Goal: Transaction & Acquisition: Purchase product/service

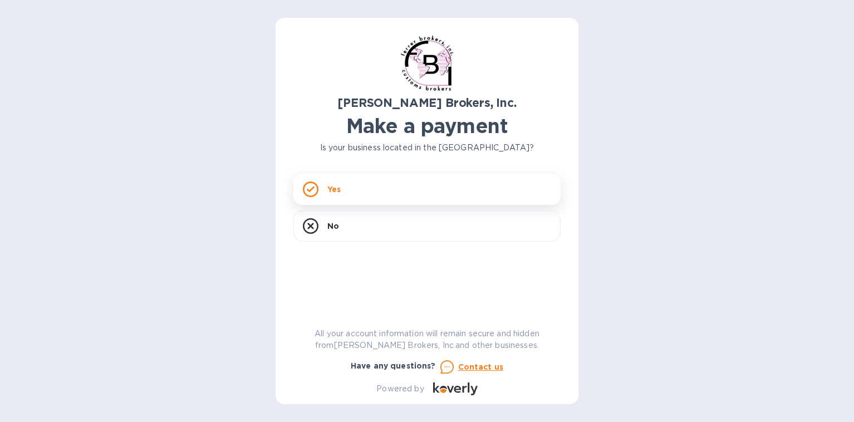
click at [312, 188] on icon at bounding box center [311, 190] width 8 height 6
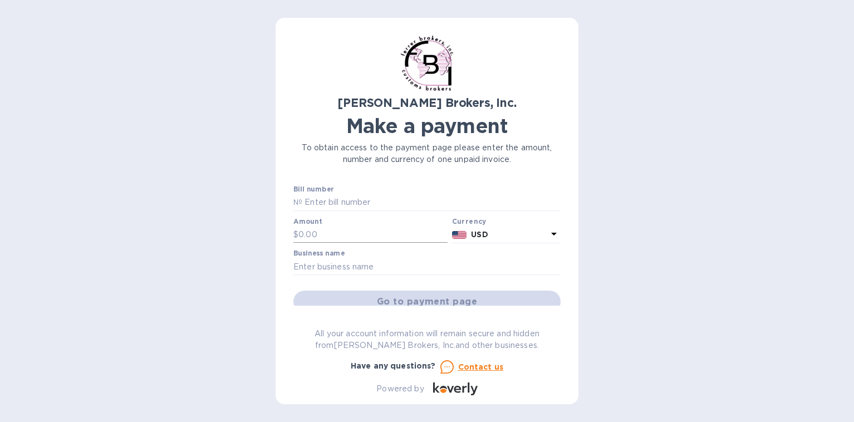
click at [321, 232] on input "text" at bounding box center [373, 235] width 149 height 17
type input "812.71"
click at [459, 236] on img at bounding box center [459, 235] width 15 height 8
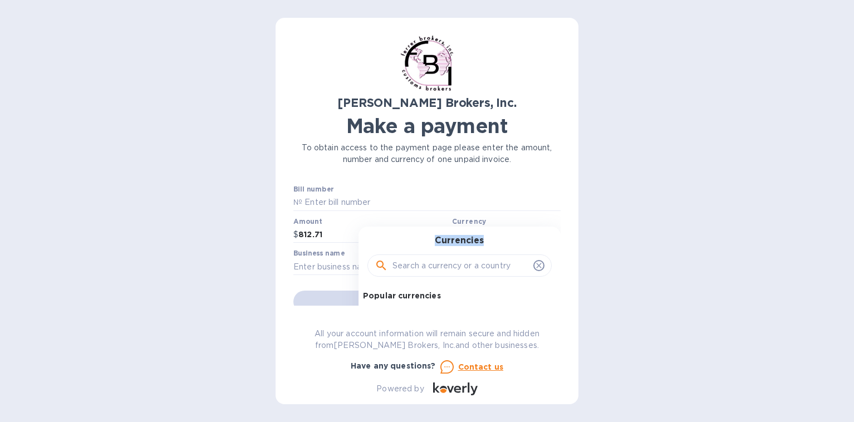
click at [459, 236] on h3 "Currencies" at bounding box center [459, 241] width 49 height 11
click at [457, 239] on h3 "Currencies" at bounding box center [459, 241] width 49 height 11
click at [535, 268] on icon at bounding box center [539, 265] width 9 height 9
click at [536, 265] on icon at bounding box center [538, 265] width 5 height 5
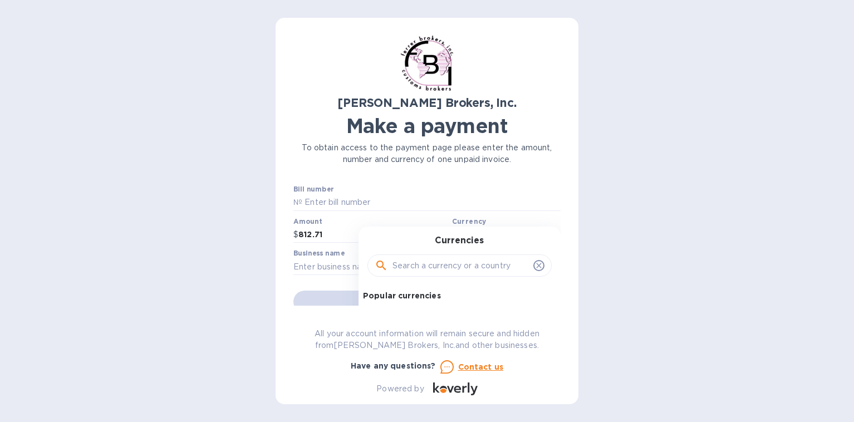
click at [450, 234] on div "Currencies Popular currencies EUR Euro GBP British Pound USD United States Doll…" at bounding box center [460, 320] width 202 height 186
click at [425, 271] on input "text" at bounding box center [461, 265] width 136 height 17
click at [427, 269] on input "text" at bounding box center [461, 265] width 136 height 17
click at [473, 221] on b "Currency" at bounding box center [469, 221] width 35 height 8
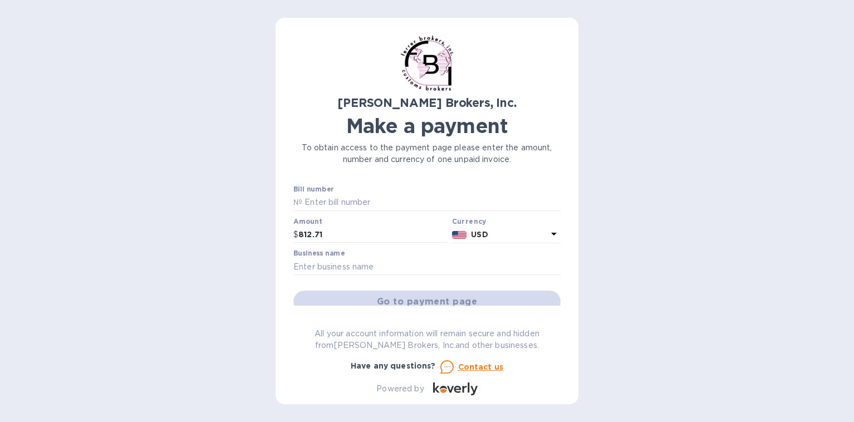
click at [445, 300] on div "Go to payment page" at bounding box center [427, 302] width 272 height 27
click at [445, 299] on div "Go to payment page" at bounding box center [427, 302] width 272 height 27
click at [445, 298] on div "Go to payment page" at bounding box center [427, 302] width 272 height 27
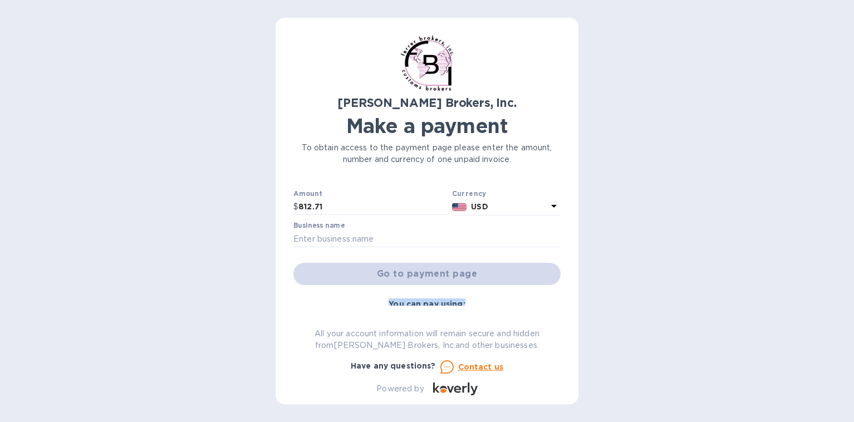
scroll to position [35, 0]
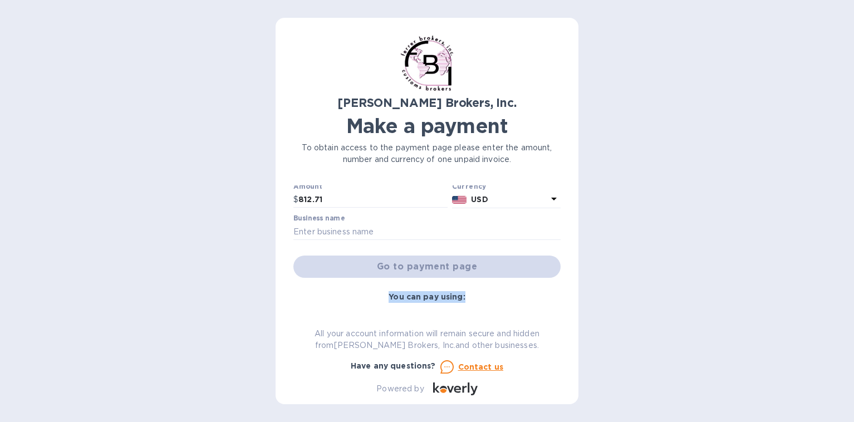
click at [436, 299] on b "You can pay using:" at bounding box center [427, 296] width 76 height 9
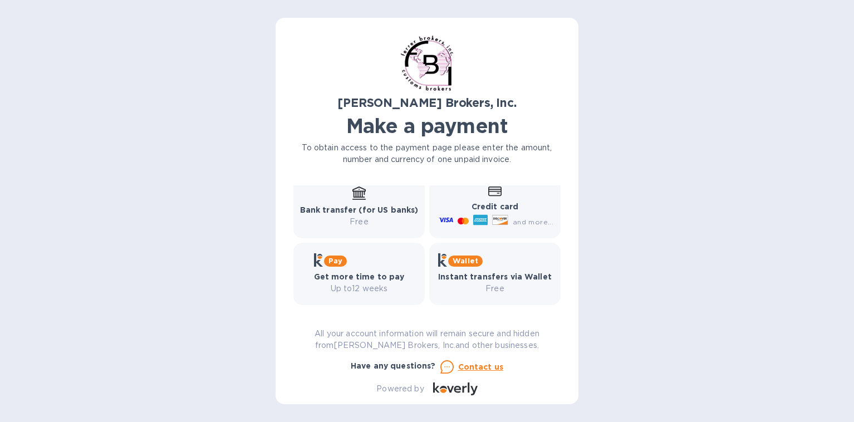
scroll to position [177, 0]
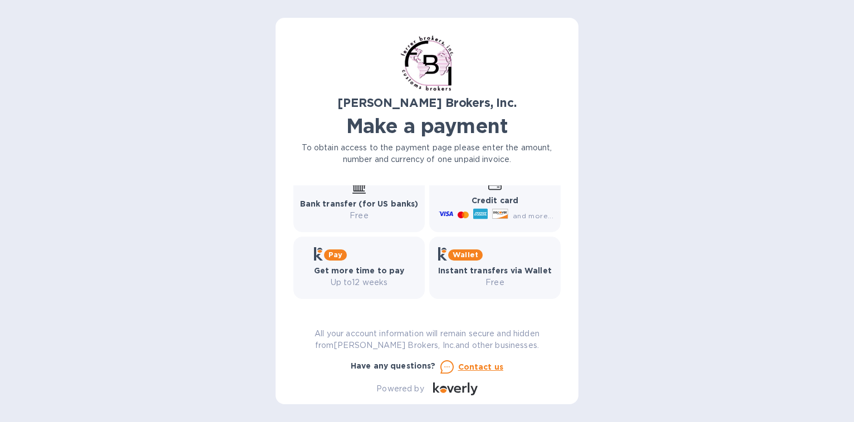
click at [492, 285] on p "Free" at bounding box center [495, 283] width 114 height 12
click at [472, 268] on b "Instant transfers via Wallet" at bounding box center [495, 270] width 114 height 9
click at [469, 256] on b "Wallet" at bounding box center [466, 255] width 26 height 8
click at [464, 253] on b "Wallet" at bounding box center [466, 255] width 26 height 8
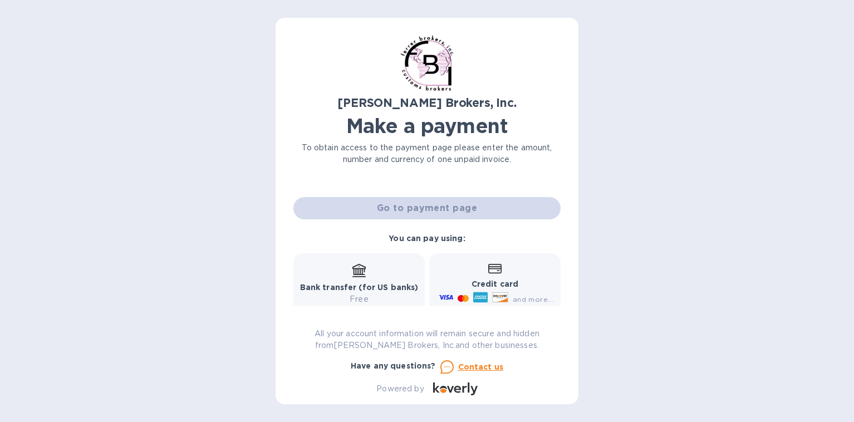
scroll to position [0, 0]
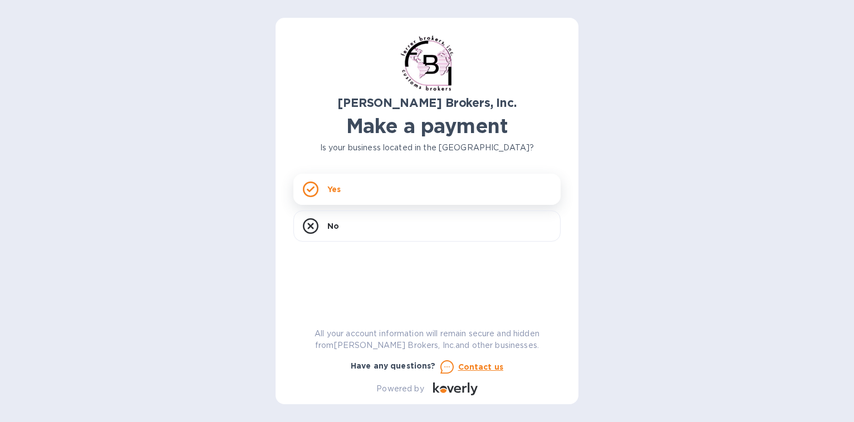
click at [310, 187] on icon at bounding box center [311, 190] width 16 height 16
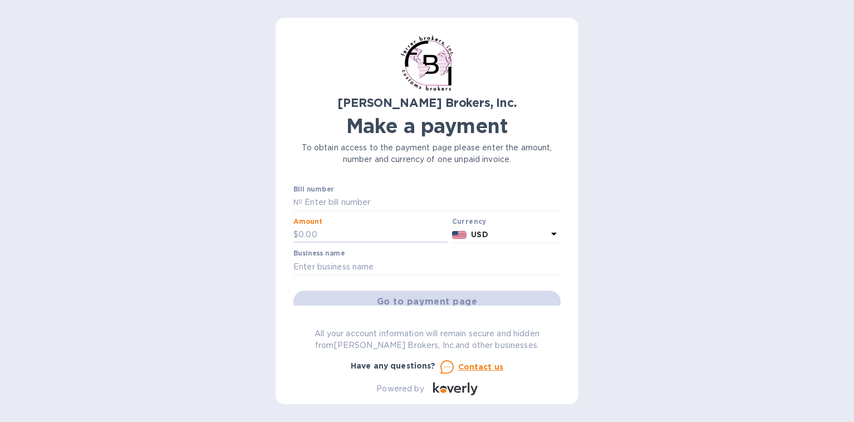
drag, startPoint x: 321, startPoint y: 233, endPoint x: 271, endPoint y: 232, distance: 50.1
click at [271, 232] on div "Ferrer Brokers, Inc. Make a payment To obtain access to the payment page please…" at bounding box center [427, 211] width 854 height 422
type input "812.71"
click at [421, 297] on div "Go to payment page" at bounding box center [427, 302] width 272 height 27
click at [422, 299] on div "Go to payment page" at bounding box center [427, 302] width 272 height 27
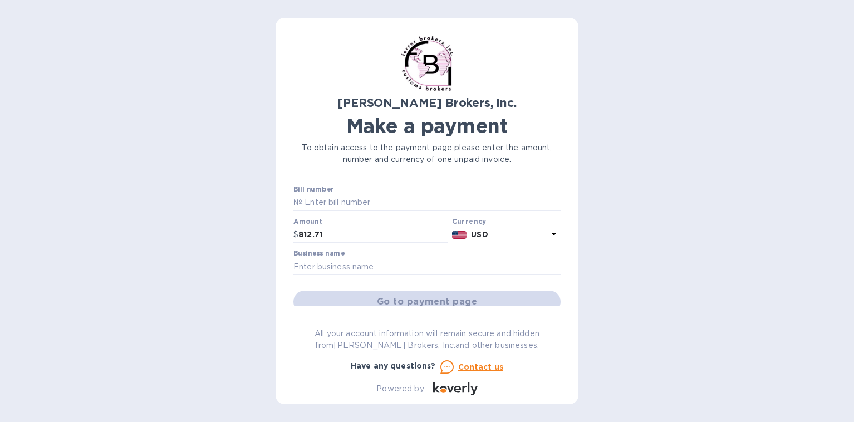
click at [516, 295] on div "Go to payment page" at bounding box center [427, 302] width 272 height 27
click at [305, 267] on input "text" at bounding box center [427, 266] width 267 height 17
type input "Steven Handelman Studios"
click at [358, 299] on div "Go to payment page" at bounding box center [427, 302] width 272 height 27
click at [424, 300] on div "Go to payment page" at bounding box center [427, 302] width 272 height 27
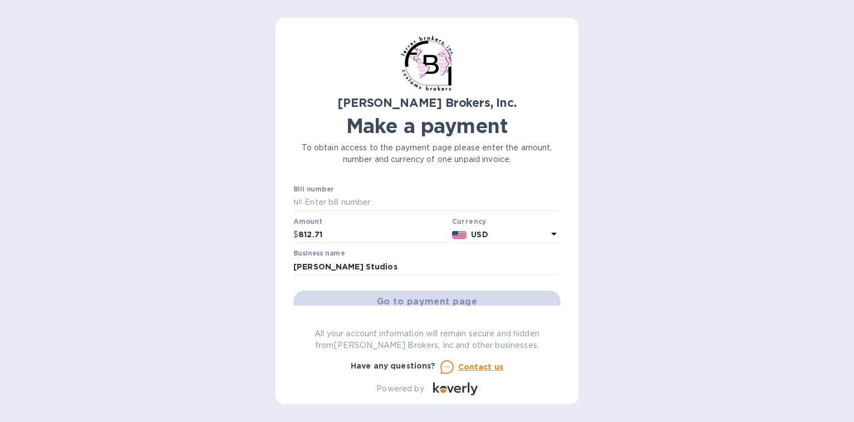
click at [551, 233] on icon at bounding box center [554, 234] width 6 height 3
click at [333, 299] on div "Go to payment page" at bounding box center [427, 302] width 272 height 27
click at [361, 295] on div "Go to payment page" at bounding box center [427, 302] width 272 height 27
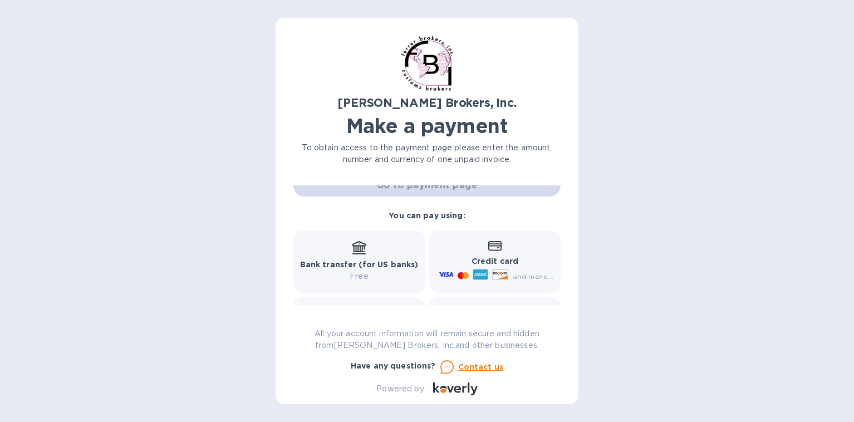
scroll to position [124, 0]
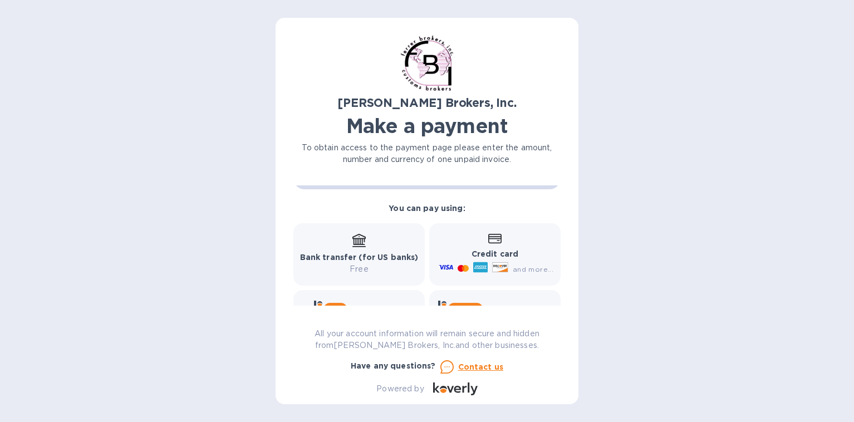
click at [486, 265] on div at bounding box center [480, 269] width 19 height 18
click at [492, 240] on icon at bounding box center [494, 239] width 13 height 10
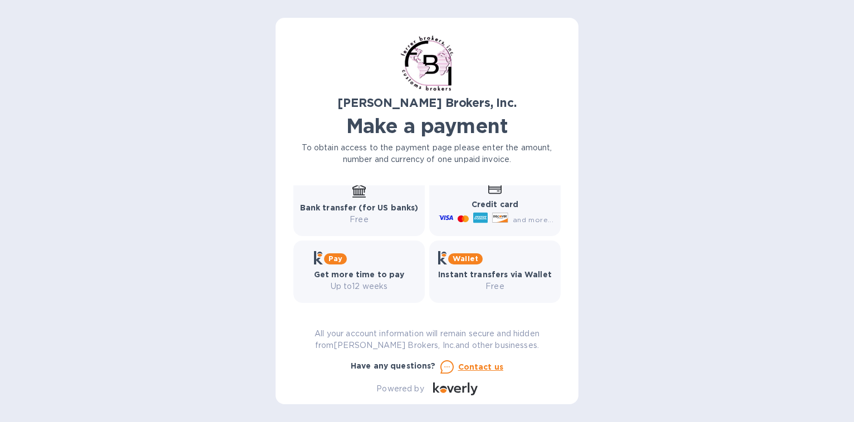
scroll to position [177, 0]
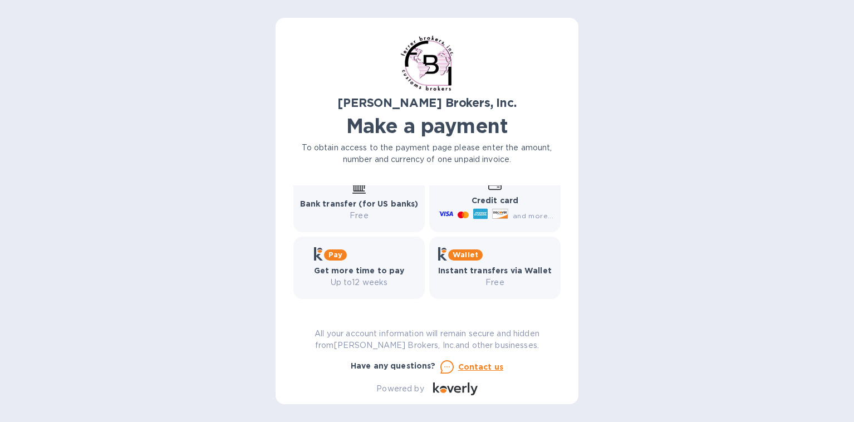
click at [490, 187] on icon at bounding box center [494, 185] width 13 height 10
click at [458, 217] on icon at bounding box center [461, 215] width 6 height 7
click at [443, 217] on icon at bounding box center [446, 214] width 14 height 14
click at [500, 209] on div "and more..." at bounding box center [497, 216] width 121 height 18
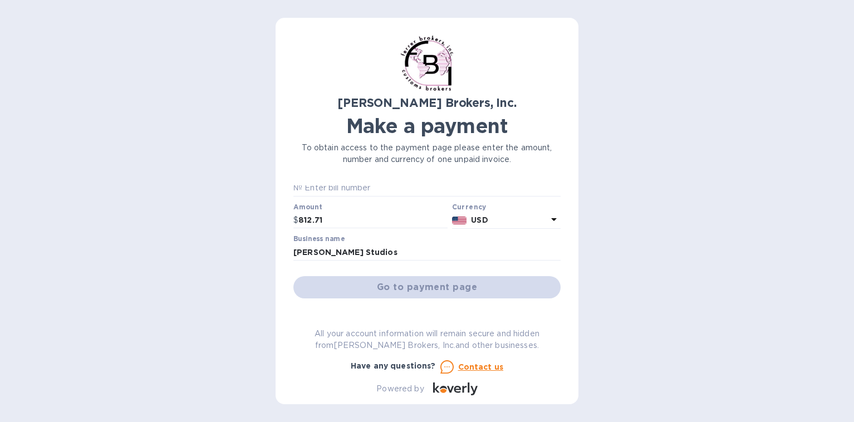
scroll to position [7, 0]
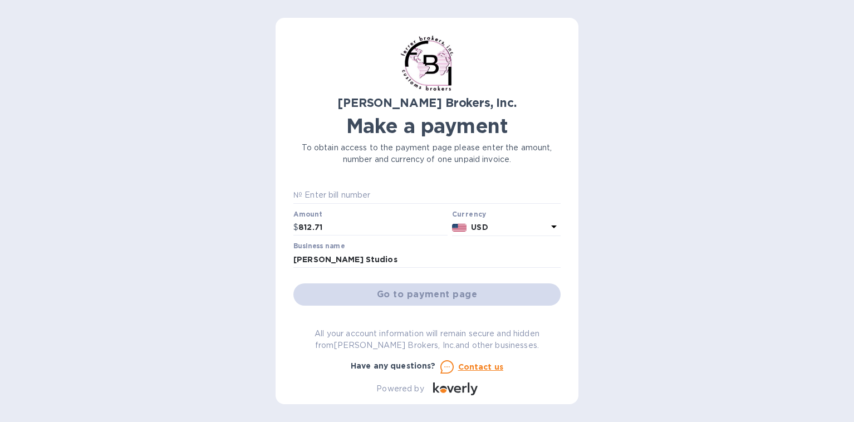
click at [427, 296] on div "Go to payment page" at bounding box center [427, 294] width 272 height 27
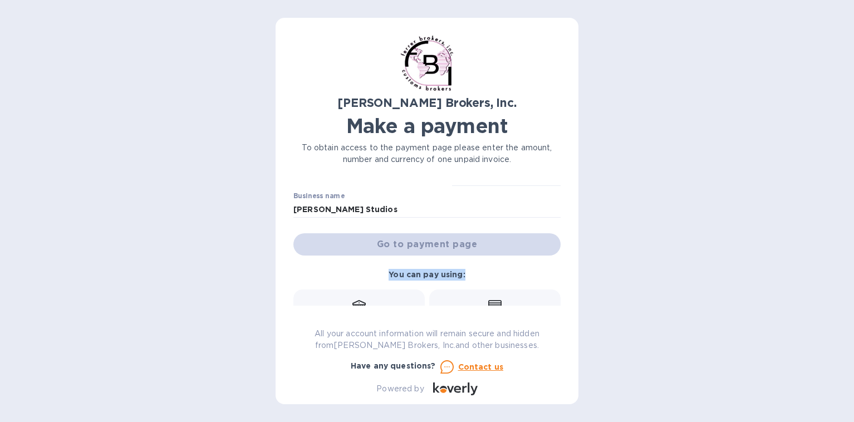
scroll to position [65, 0]
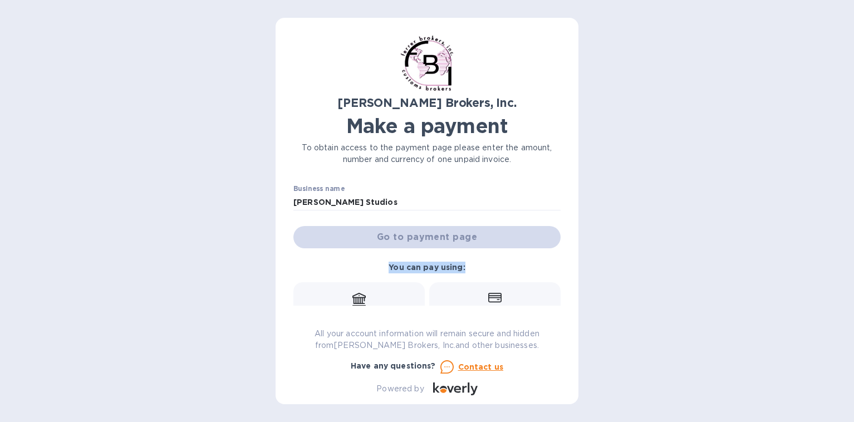
click at [424, 269] on b "You can pay using:" at bounding box center [427, 267] width 76 height 9
click at [492, 299] on icon at bounding box center [494, 298] width 13 height 10
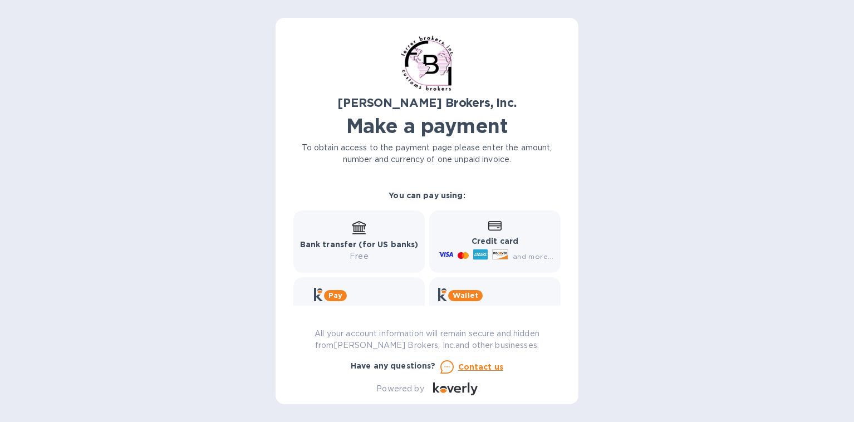
scroll to position [144, 0]
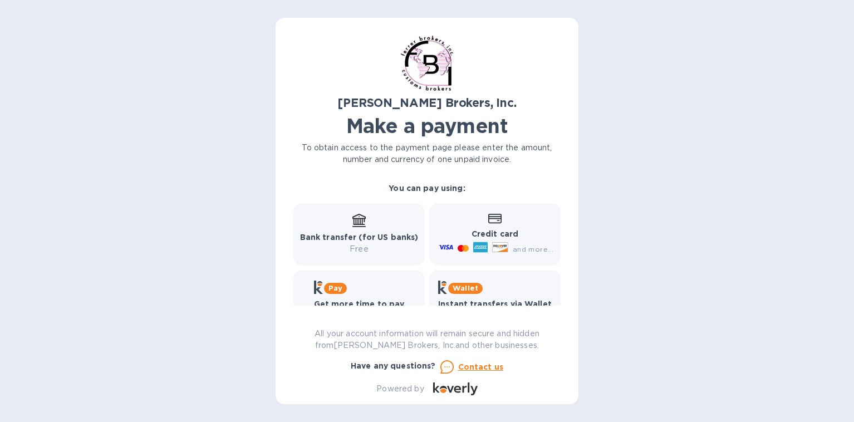
click at [535, 251] on span "and more..." at bounding box center [533, 249] width 41 height 8
click at [485, 250] on div at bounding box center [480, 249] width 19 height 18
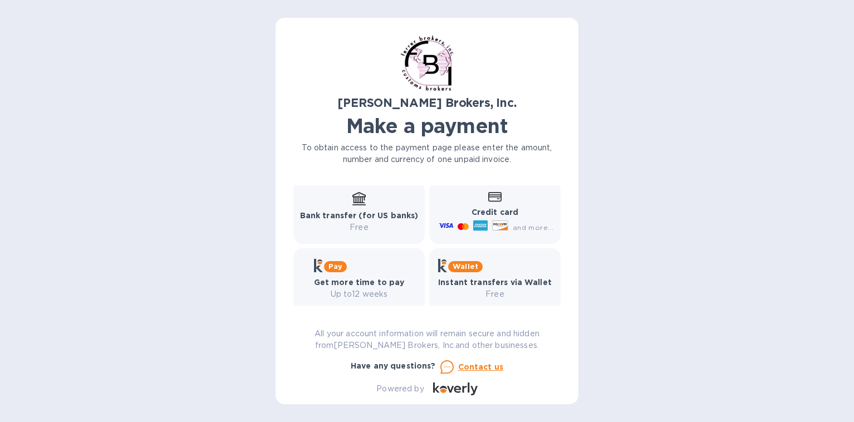
scroll to position [177, 0]
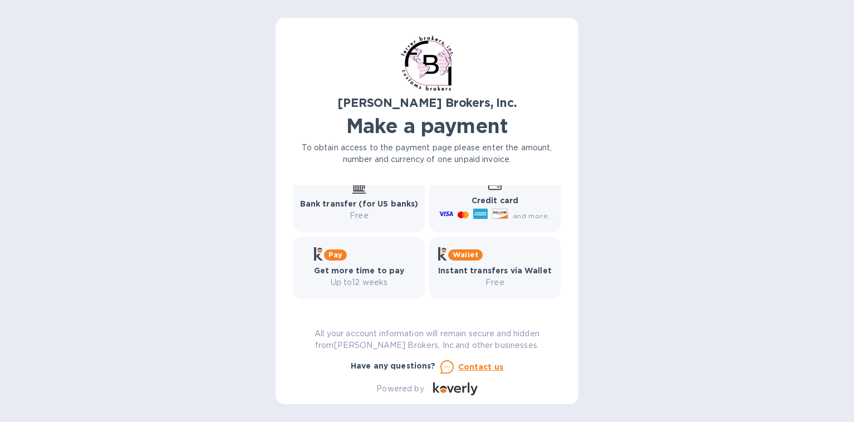
click at [516, 216] on span "and more..." at bounding box center [533, 216] width 41 height 8
click at [490, 188] on icon at bounding box center [494, 185] width 13 height 10
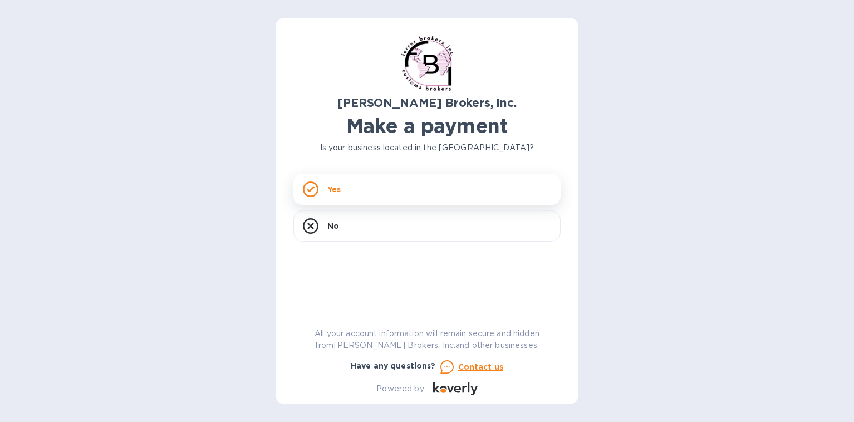
click at [314, 189] on icon at bounding box center [311, 190] width 16 height 16
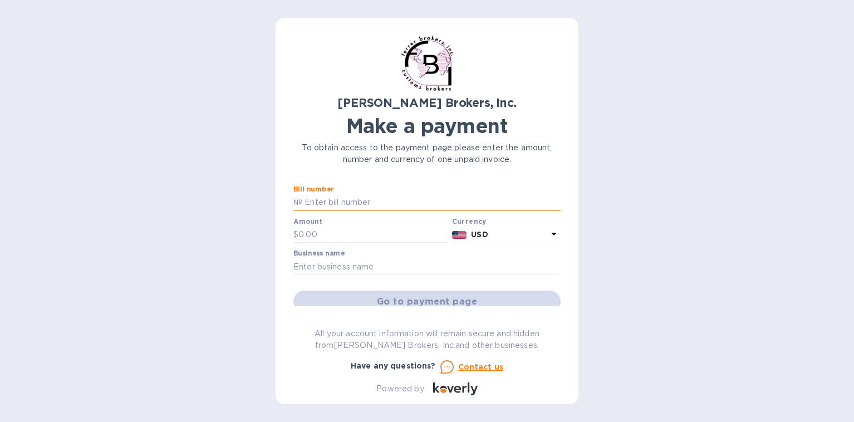
click at [322, 201] on input "text" at bounding box center [431, 202] width 258 height 17
type input "297134"
type input "812.71"
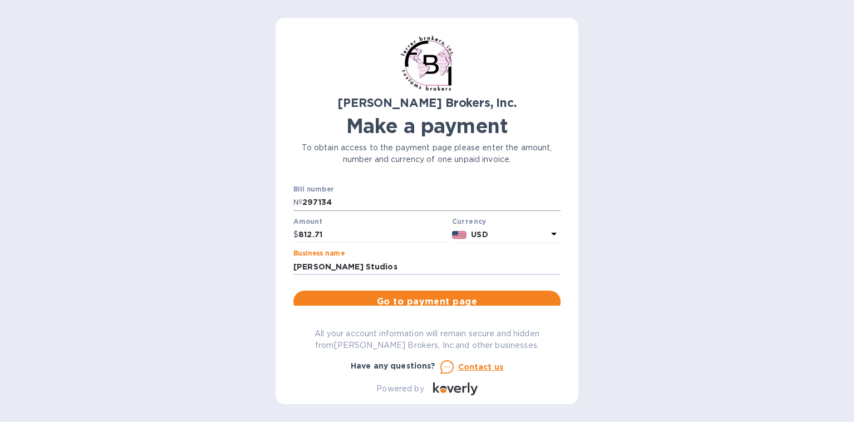
type input "[PERSON_NAME] Studios"
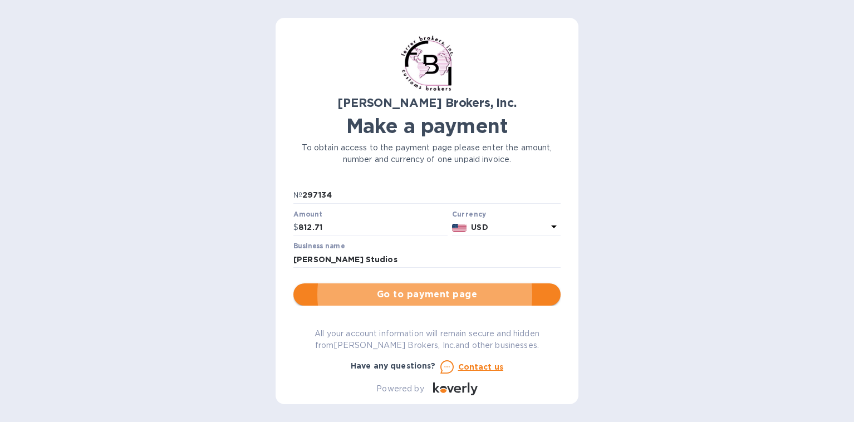
click at [382, 291] on span "Go to payment page" at bounding box center [427, 294] width 250 height 13
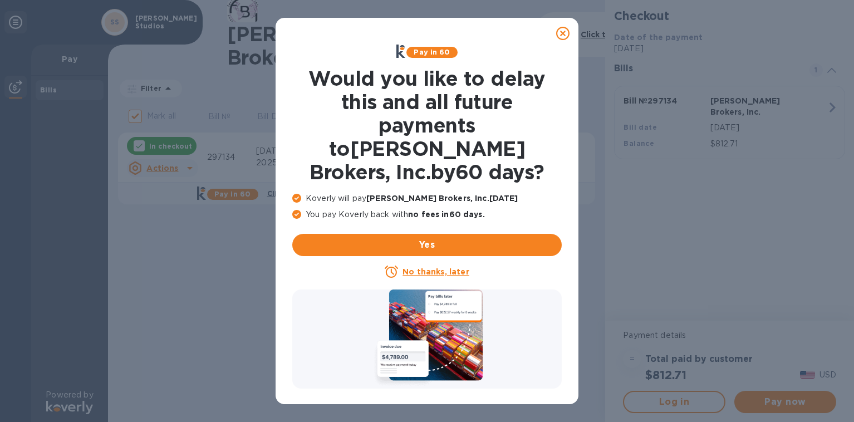
click at [309, 193] on p "Koverly will pay [PERSON_NAME] Brokers, Inc. [DATE]" at bounding box center [427, 199] width 270 height 12
click at [293, 194] on icon at bounding box center [296, 198] width 9 height 9
click at [441, 267] on u "No thanks, later" at bounding box center [436, 271] width 66 height 9
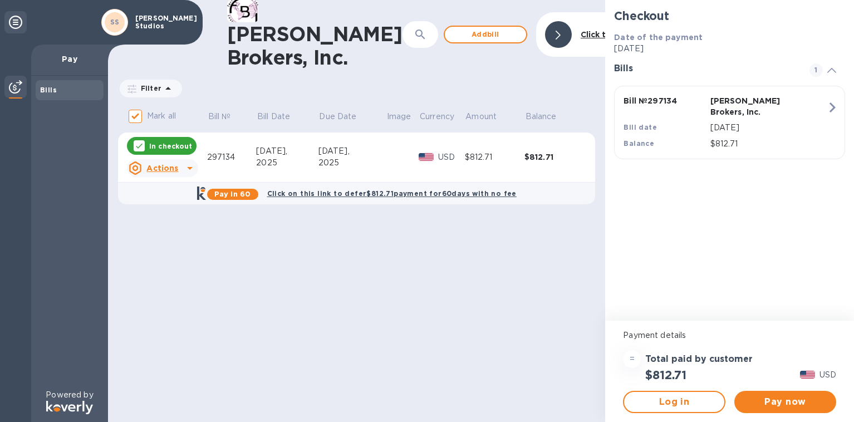
click at [190, 168] on icon at bounding box center [190, 168] width 6 height 3
click at [190, 168] on div at bounding box center [427, 211] width 854 height 422
click at [781, 399] on span "Pay now" at bounding box center [786, 401] width 84 height 13
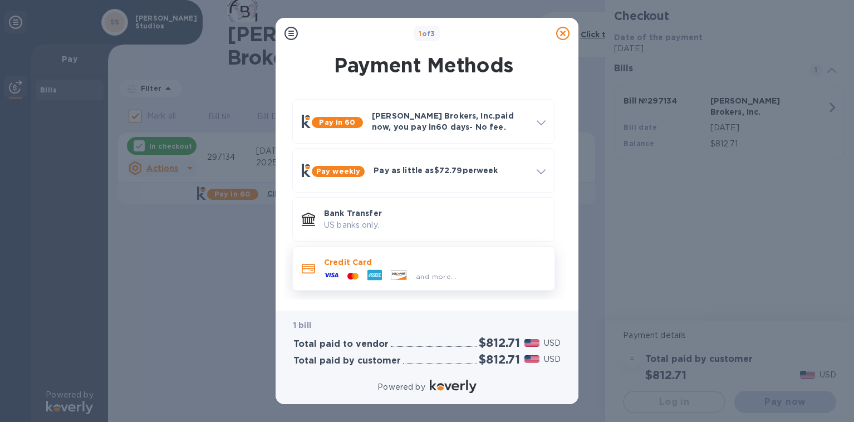
click at [328, 262] on p "Credit Card" at bounding box center [435, 262] width 222 height 11
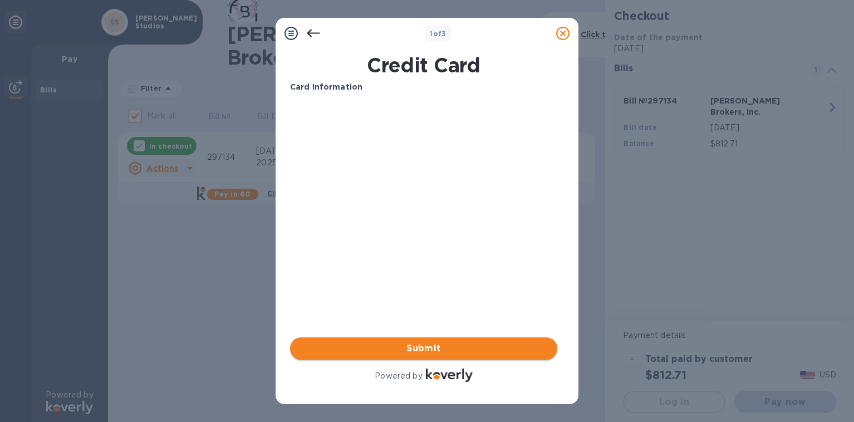
click at [416, 343] on span "Submit" at bounding box center [424, 348] width 250 height 13
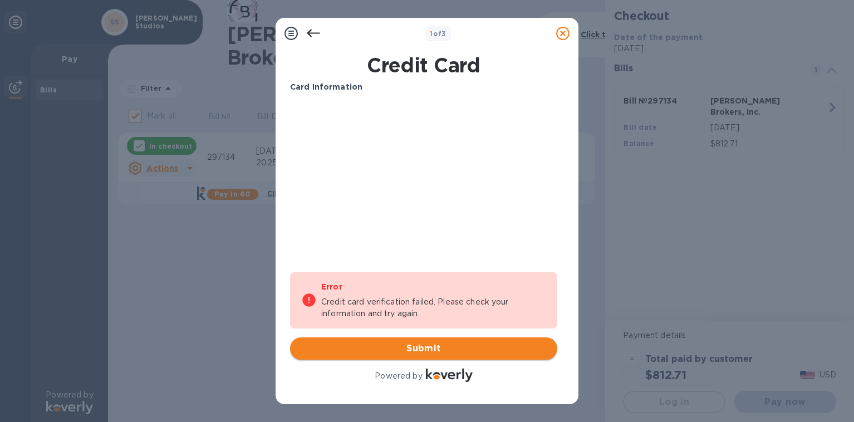
click at [451, 346] on span "Submit" at bounding box center [424, 348] width 250 height 13
click at [392, 350] on span "Submit" at bounding box center [424, 348] width 250 height 13
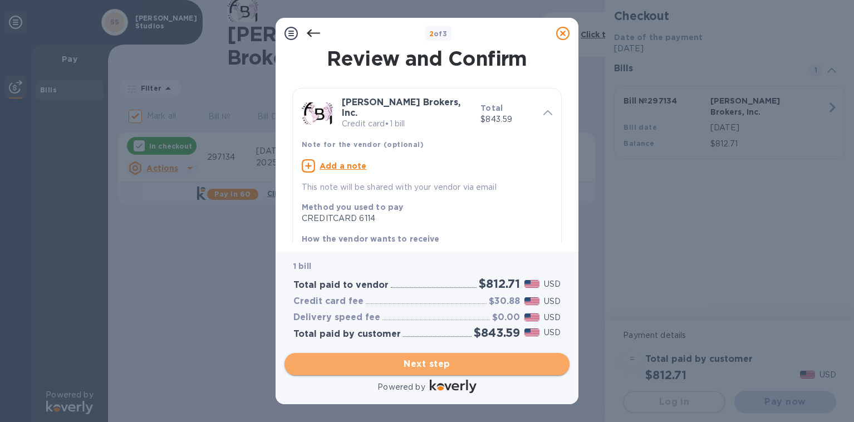
click at [406, 360] on span "Next step" at bounding box center [427, 364] width 267 height 13
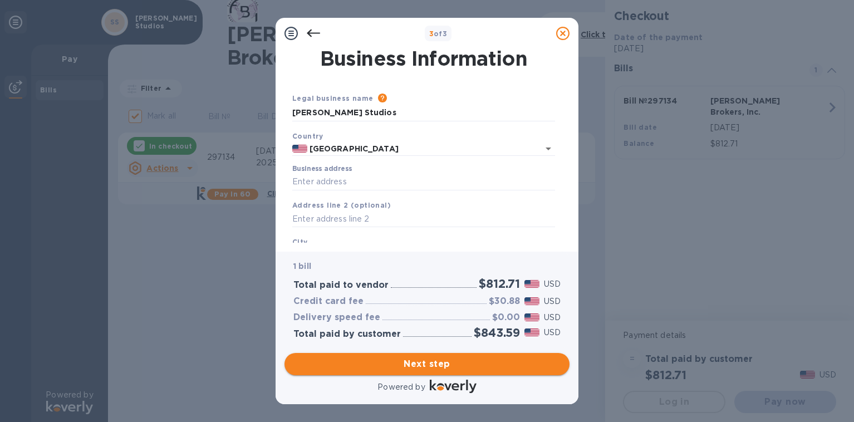
click at [423, 365] on span "Next step" at bounding box center [427, 364] width 267 height 13
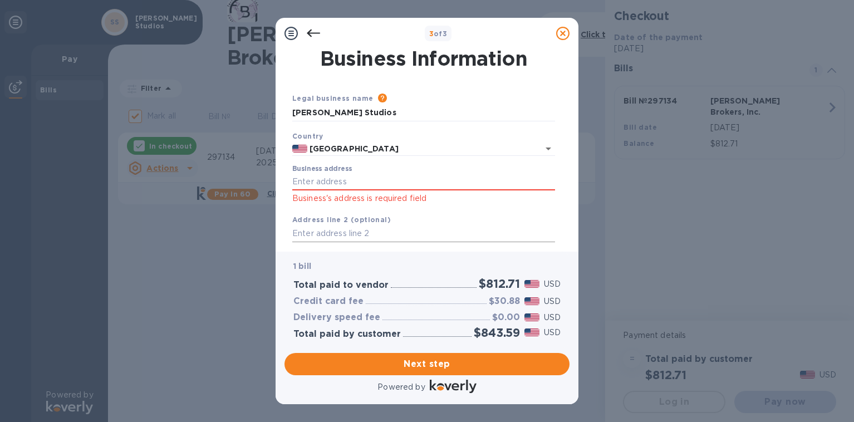
click at [315, 229] on input "text" at bounding box center [423, 234] width 263 height 17
type input "[STREET_ADDRESS] 93103"
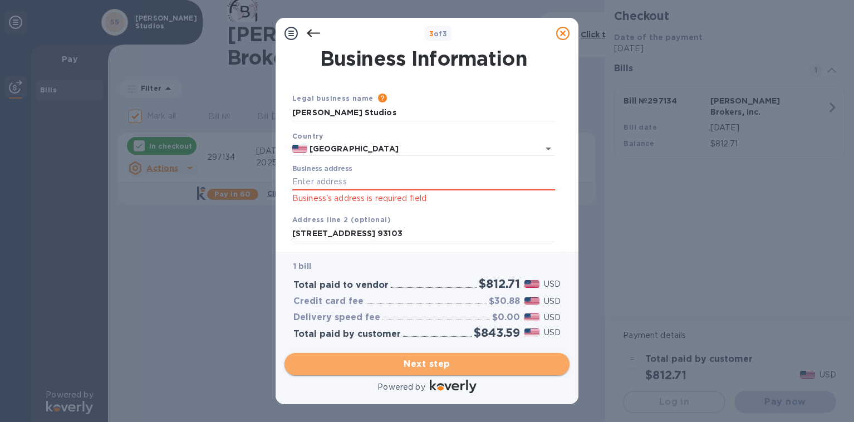
click at [368, 360] on span "Next step" at bounding box center [427, 364] width 267 height 13
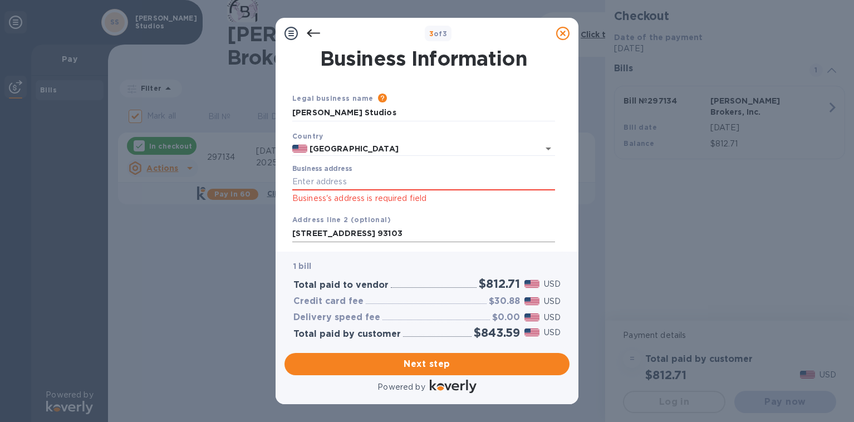
click at [361, 236] on input "[STREET_ADDRESS] 93103" at bounding box center [423, 234] width 263 height 17
drag, startPoint x: 363, startPoint y: 234, endPoint x: 395, endPoint y: 227, distance: 33.0
click at [395, 227] on input "[STREET_ADDRESS] 93103" at bounding box center [423, 234] width 263 height 17
click at [329, 180] on input "Business address" at bounding box center [423, 182] width 263 height 17
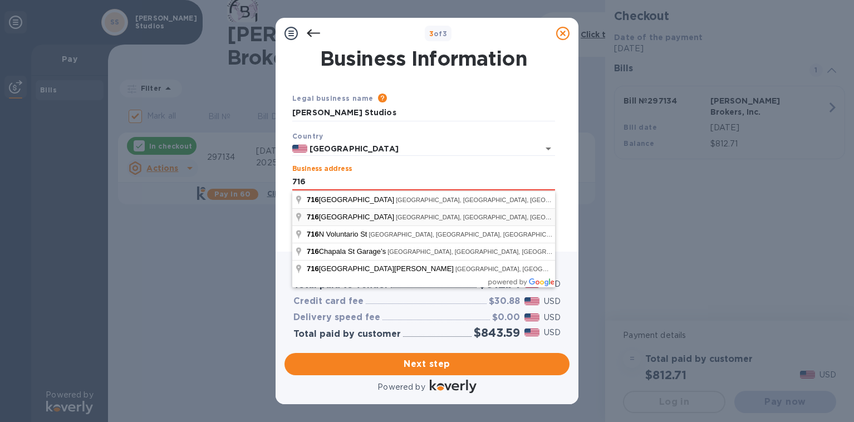
type input "[STREET_ADDRESS]"
type input "Santa [PERSON_NAME]"
type input "CA"
type input "93103"
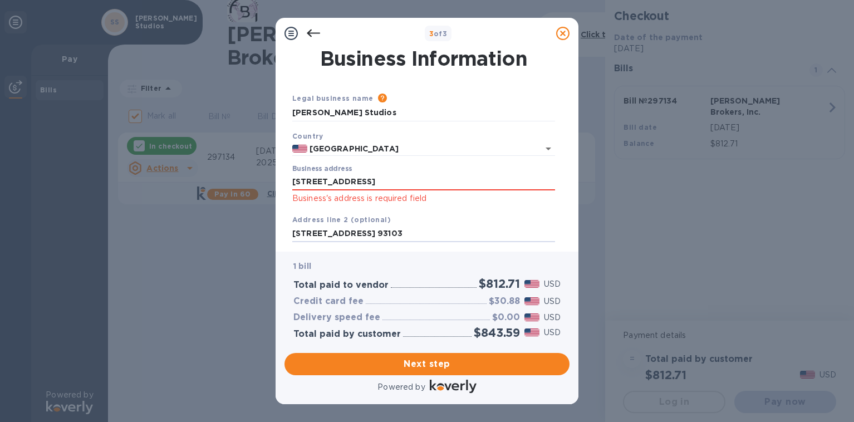
drag, startPoint x: 470, startPoint y: 233, endPoint x: 265, endPoint y: 231, distance: 205.6
click at [264, 231] on div "3 of 3 Business Information Legal business name Please provide the legal name t…" at bounding box center [427, 211] width 854 height 422
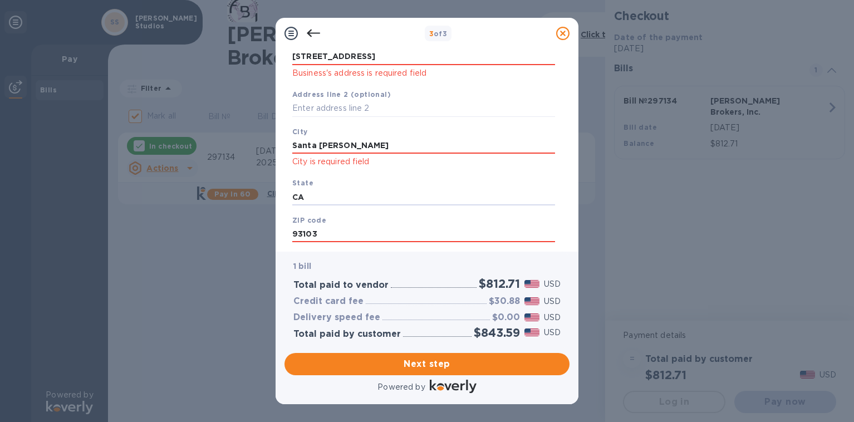
scroll to position [126, 0]
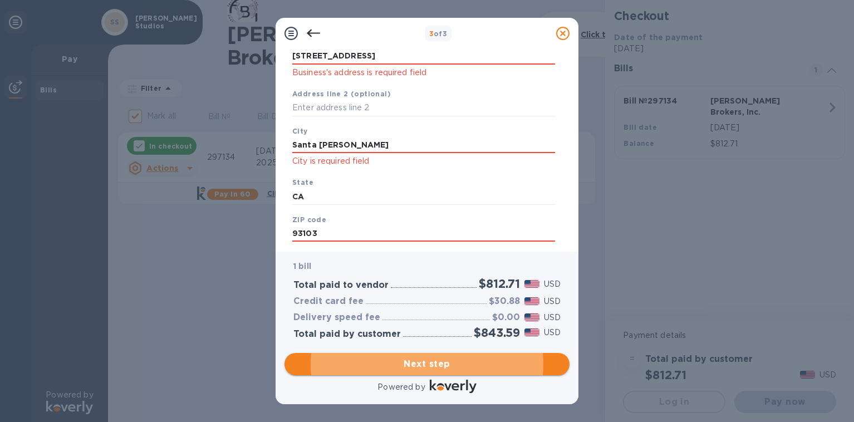
click at [383, 359] on span "Next step" at bounding box center [427, 364] width 267 height 13
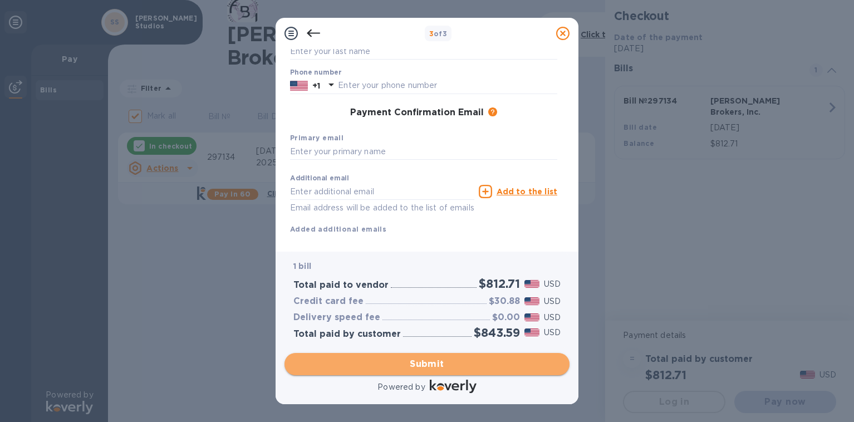
click at [409, 361] on span "Submit" at bounding box center [427, 364] width 267 height 13
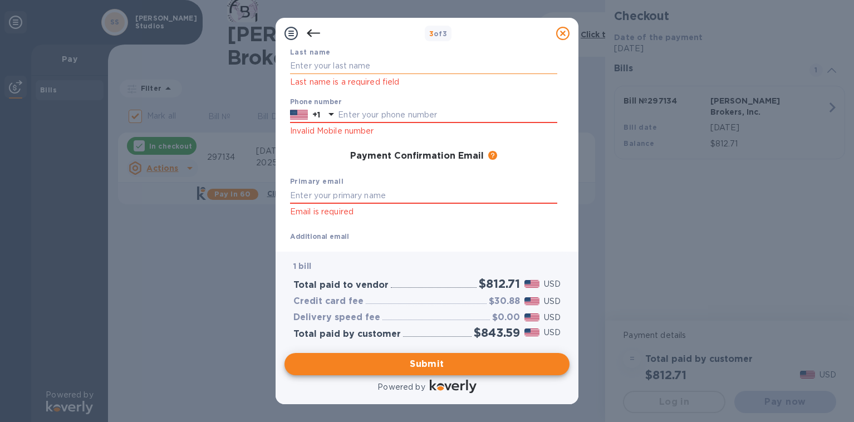
click at [349, 63] on input "text" at bounding box center [423, 66] width 267 height 17
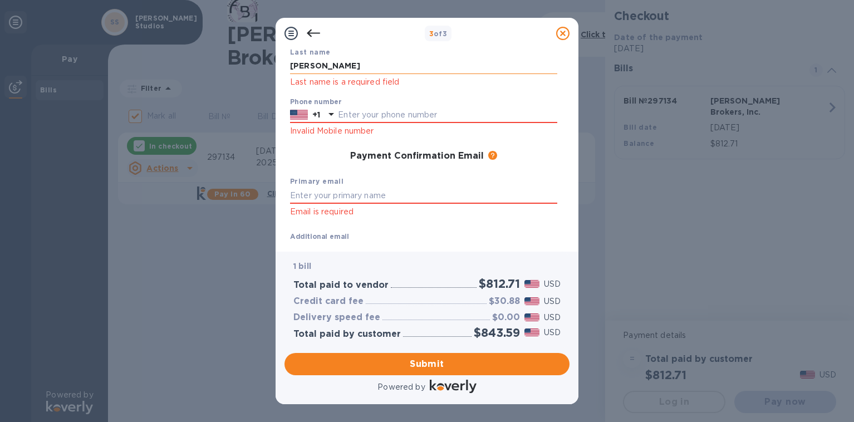
type input "[PERSON_NAME]"
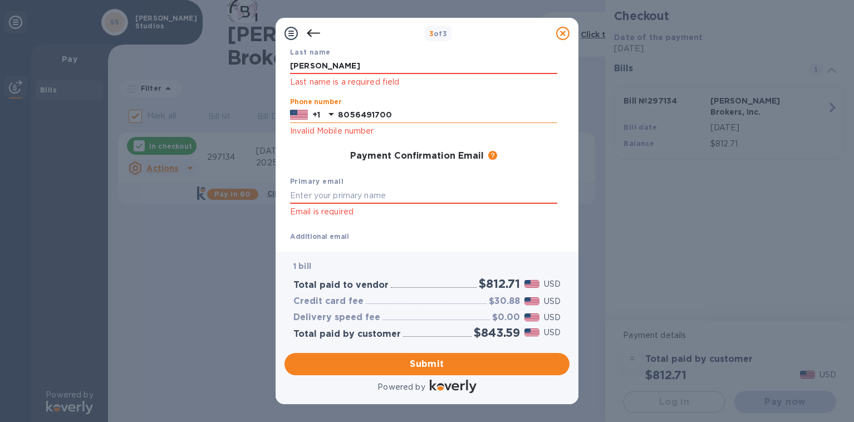
drag, startPoint x: 396, startPoint y: 116, endPoint x: 381, endPoint y: 110, distance: 16.2
click at [361, 118] on input "8056491700" at bounding box center [447, 115] width 219 height 17
type input "8056791700"
click at [415, 360] on span "Submit" at bounding box center [427, 364] width 267 height 13
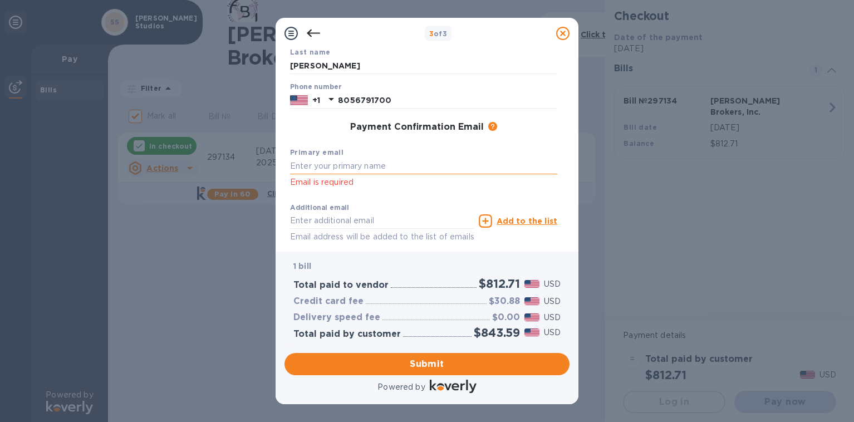
click at [344, 168] on input "text" at bounding box center [423, 166] width 267 height 17
type input "[EMAIL_ADDRESS][DOMAIN_NAME]"
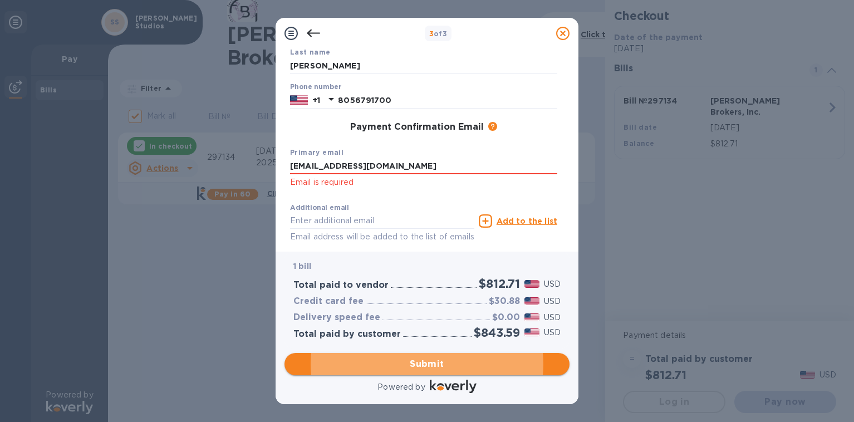
click at [421, 363] on span "Submit" at bounding box center [427, 364] width 267 height 13
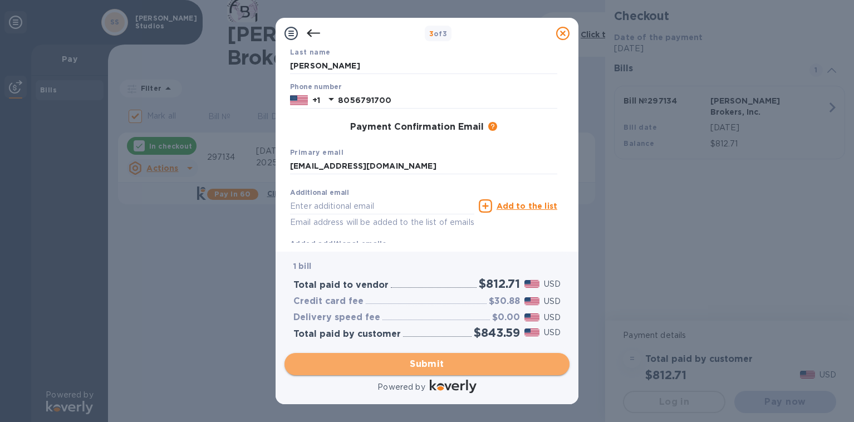
click at [413, 362] on span "Submit" at bounding box center [427, 364] width 267 height 13
click at [385, 360] on span "Submit" at bounding box center [427, 364] width 267 height 13
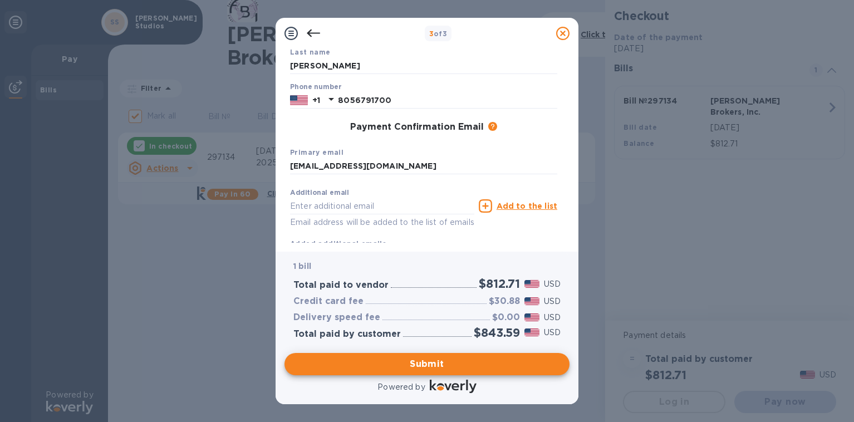
click at [348, 219] on p "Email address will be added to the list of emails" at bounding box center [382, 222] width 184 height 13
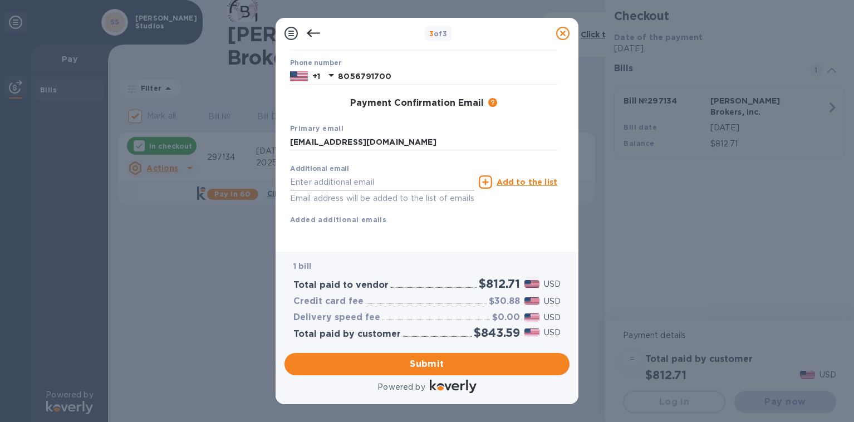
scroll to position [164, 0]
click at [423, 361] on span "Submit" at bounding box center [427, 364] width 267 height 13
click at [357, 173] on input "text" at bounding box center [382, 181] width 184 height 17
type input "none"
click at [444, 363] on span "Submit" at bounding box center [427, 364] width 267 height 13
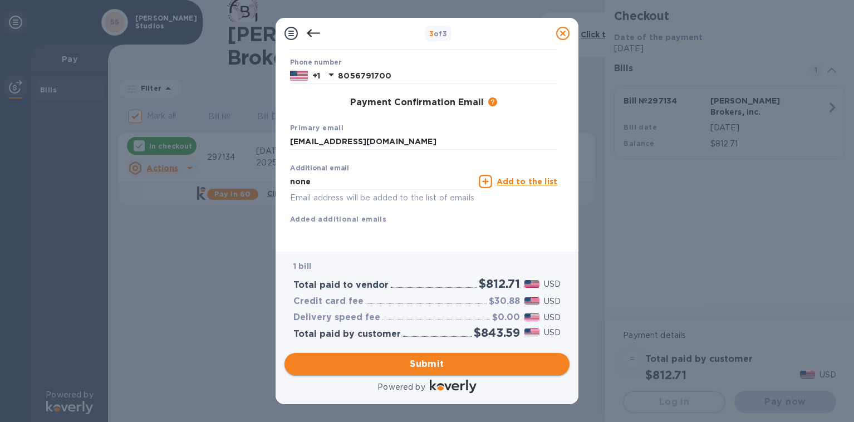
click at [436, 361] on span "Submit" at bounding box center [427, 364] width 267 height 13
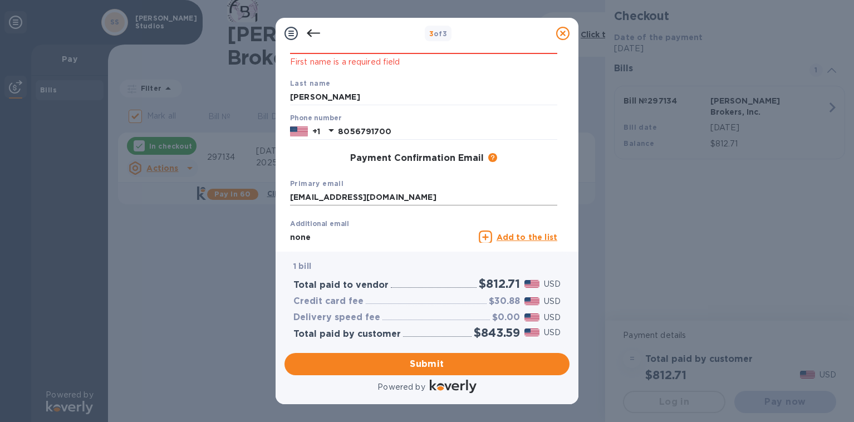
scroll to position [0, 0]
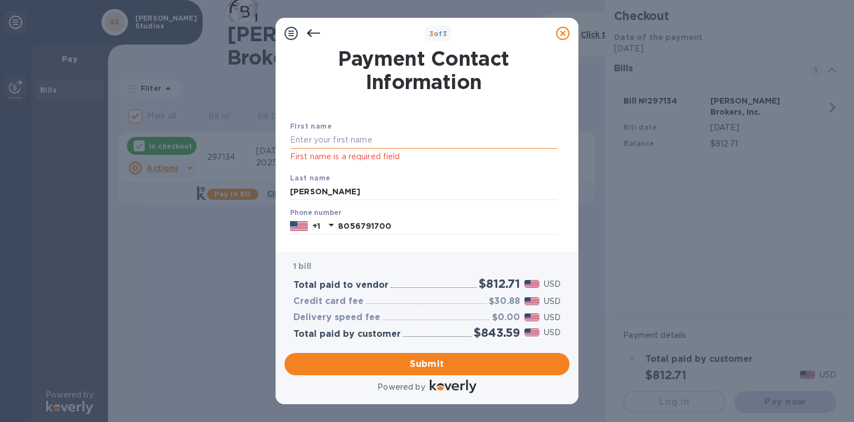
click at [326, 139] on input "text" at bounding box center [423, 140] width 267 height 17
type input "[PERSON_NAME]"
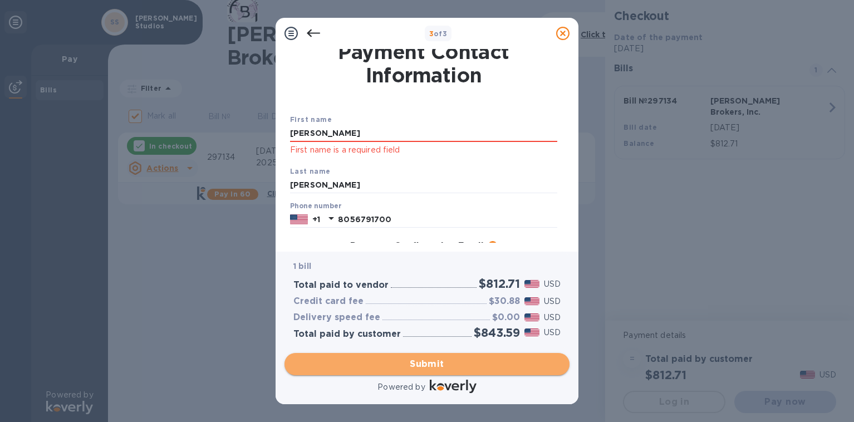
click at [437, 364] on span "Submit" at bounding box center [427, 364] width 267 height 13
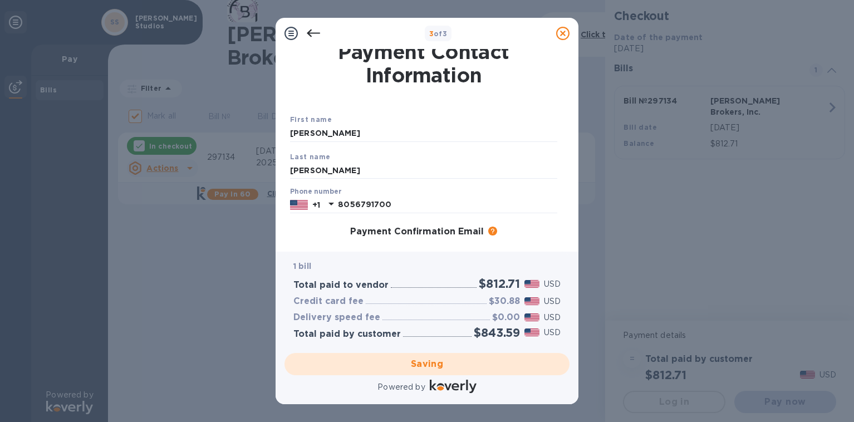
checkbox input "false"
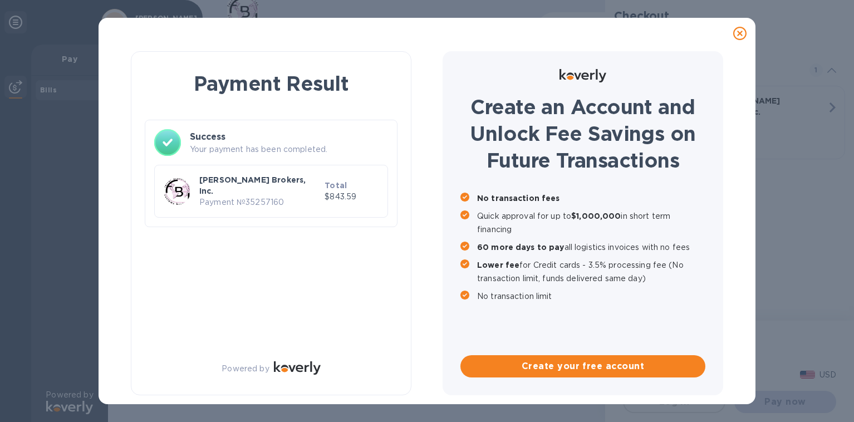
scroll to position [0, 0]
